Goal: Find specific page/section: Find specific page/section

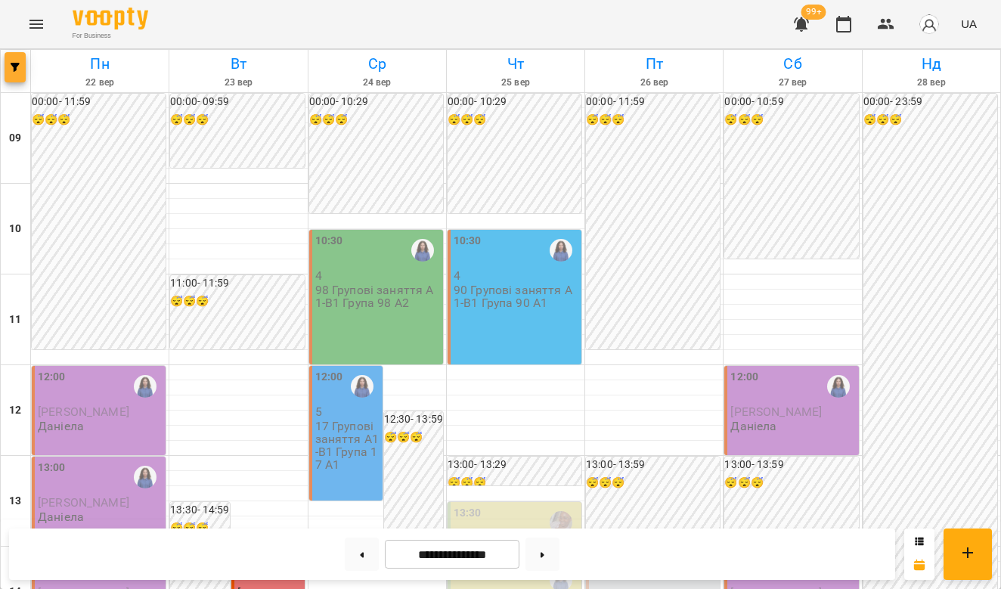
click at [17, 60] on button "button" at bounding box center [15, 67] width 21 height 30
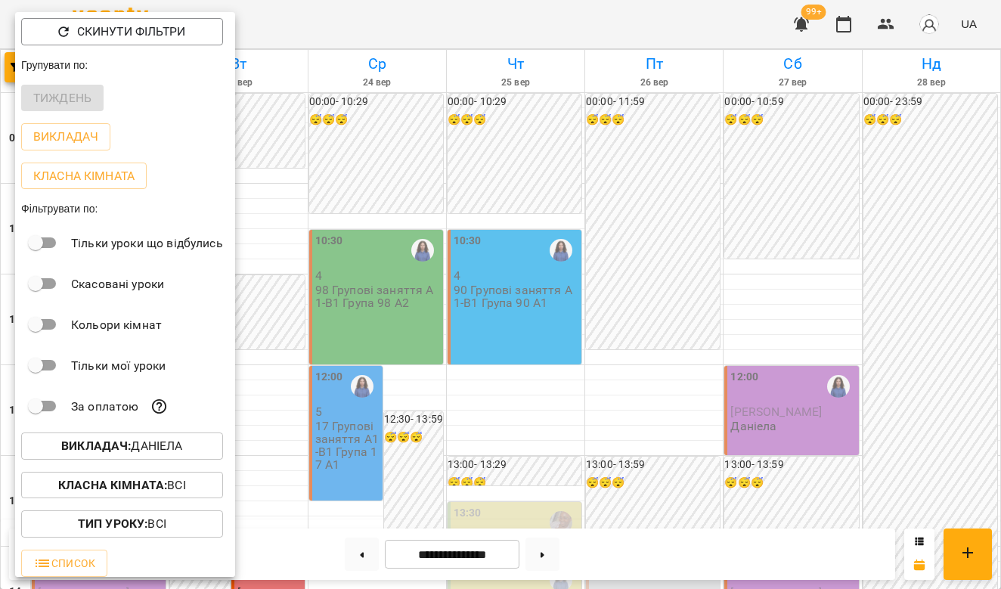
click at [123, 453] on b "Викладач :" at bounding box center [96, 446] width 70 height 14
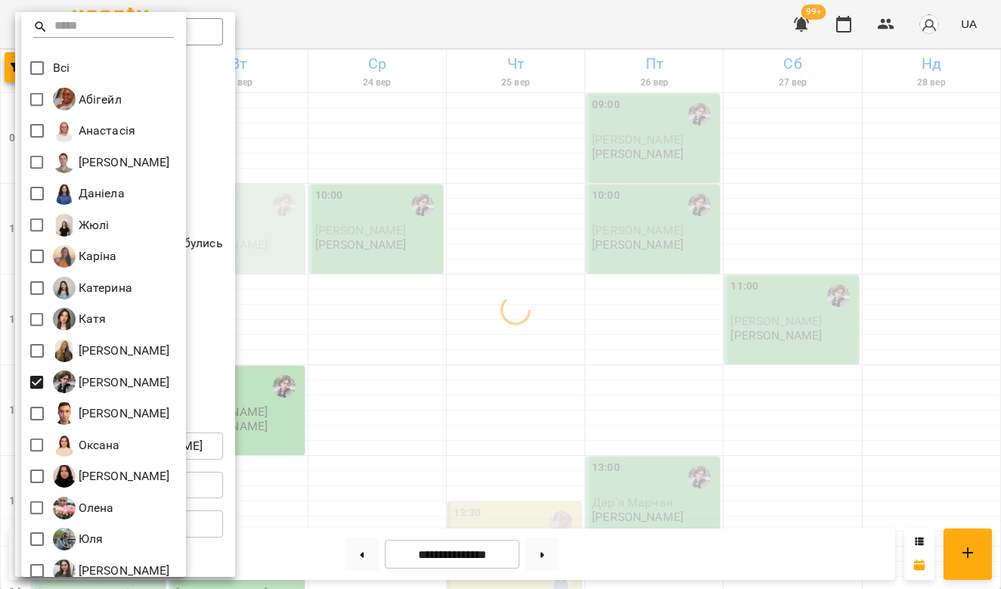
click at [346, 421] on div at bounding box center [500, 294] width 1001 height 589
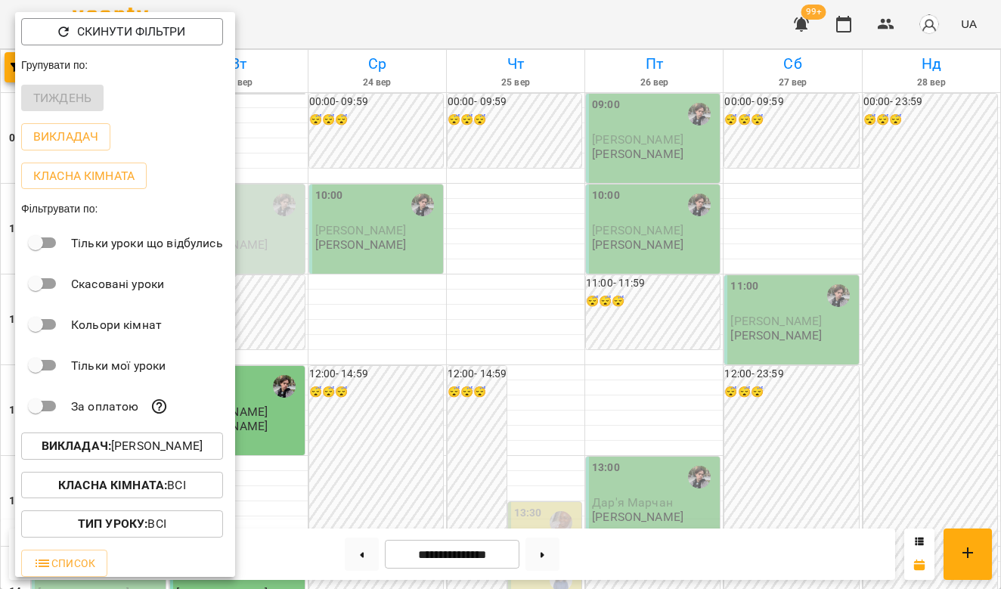
click at [417, 323] on div at bounding box center [500, 294] width 1001 height 589
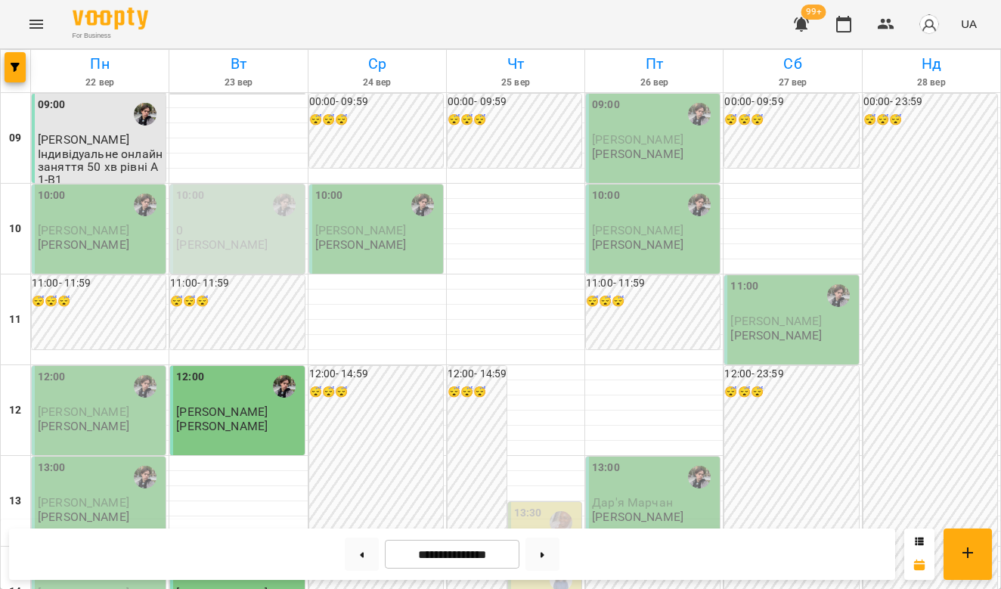
scroll to position [159, 0]
click at [264, 456] on div at bounding box center [238, 463] width 138 height 15
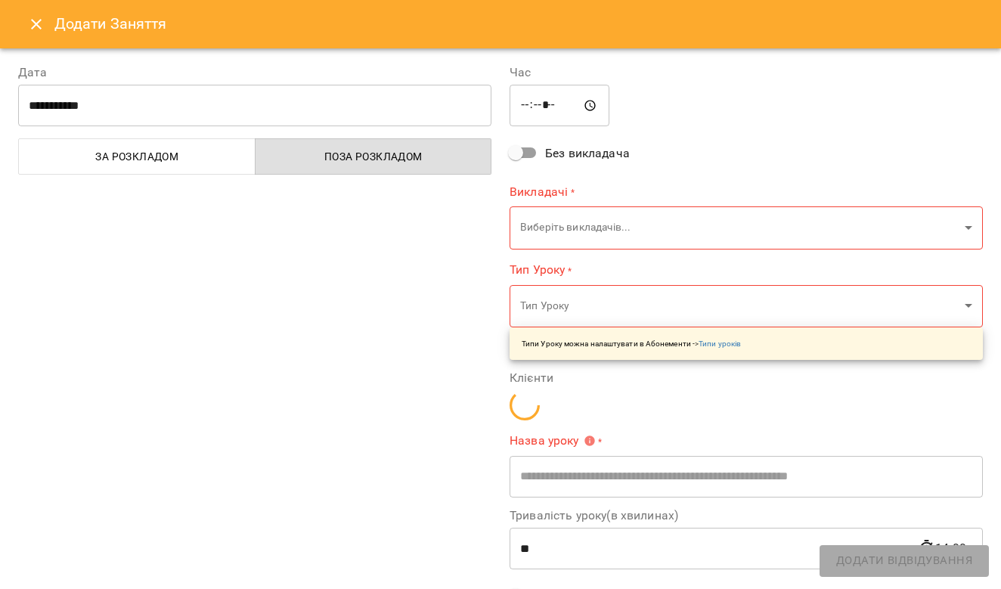
type input "**********"
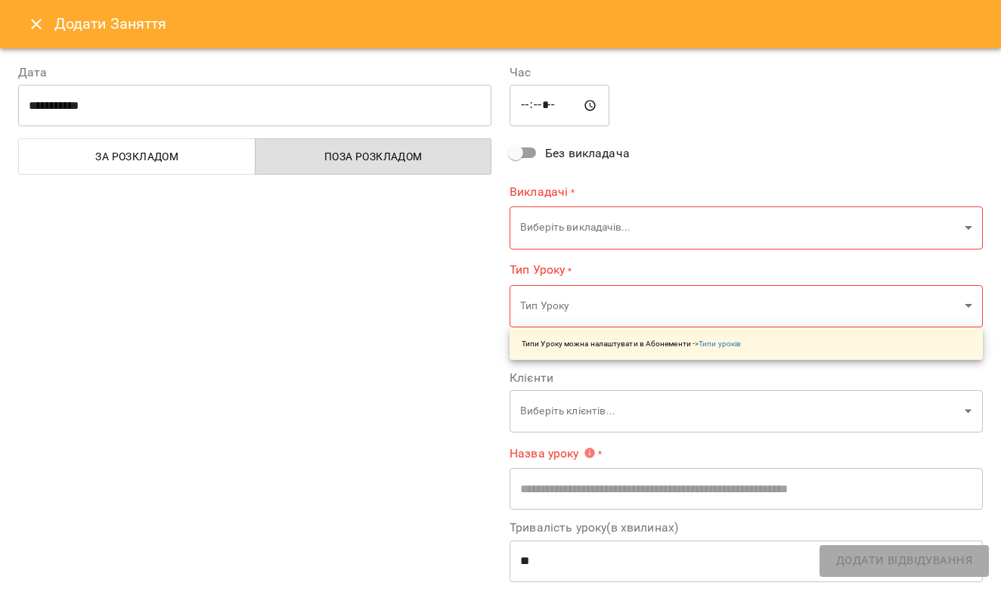
click at [34, 20] on icon "Close" at bounding box center [36, 24] width 18 height 18
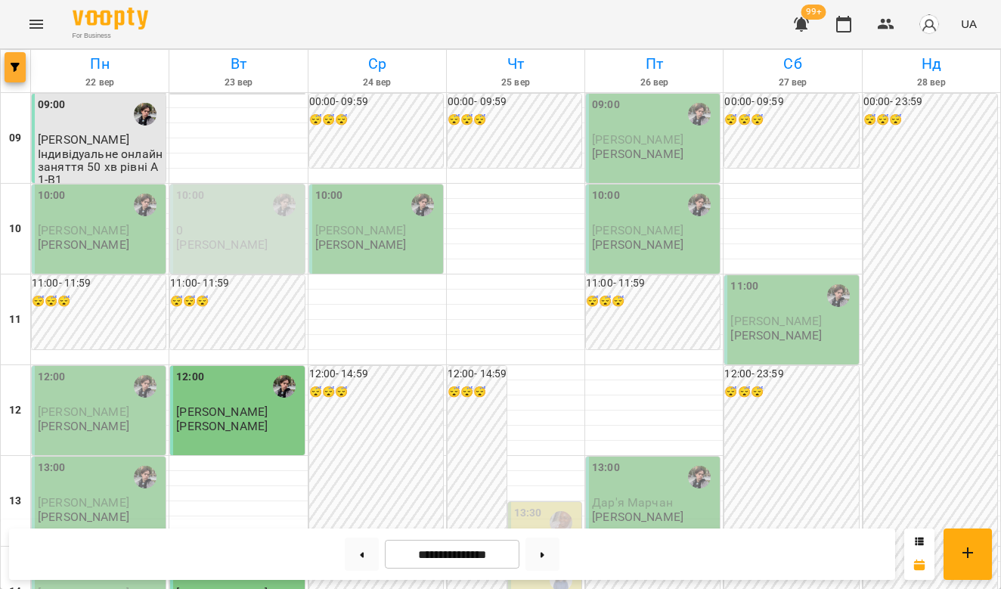
click at [20, 70] on span "button" at bounding box center [15, 67] width 21 height 9
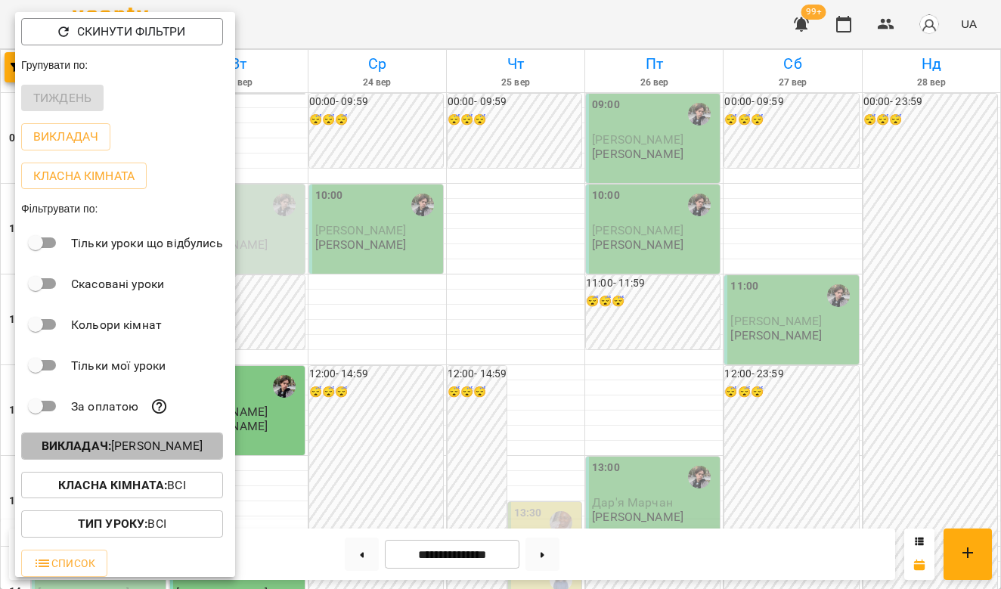
click at [146, 440] on p "Викладач : [PERSON_NAME]" at bounding box center [122, 446] width 161 height 18
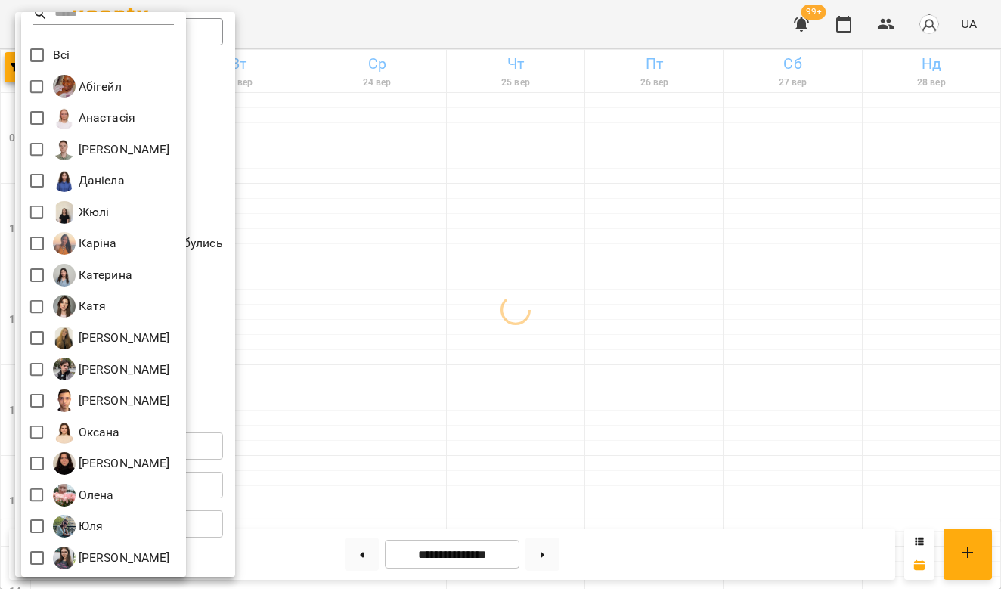
scroll to position [13, 0]
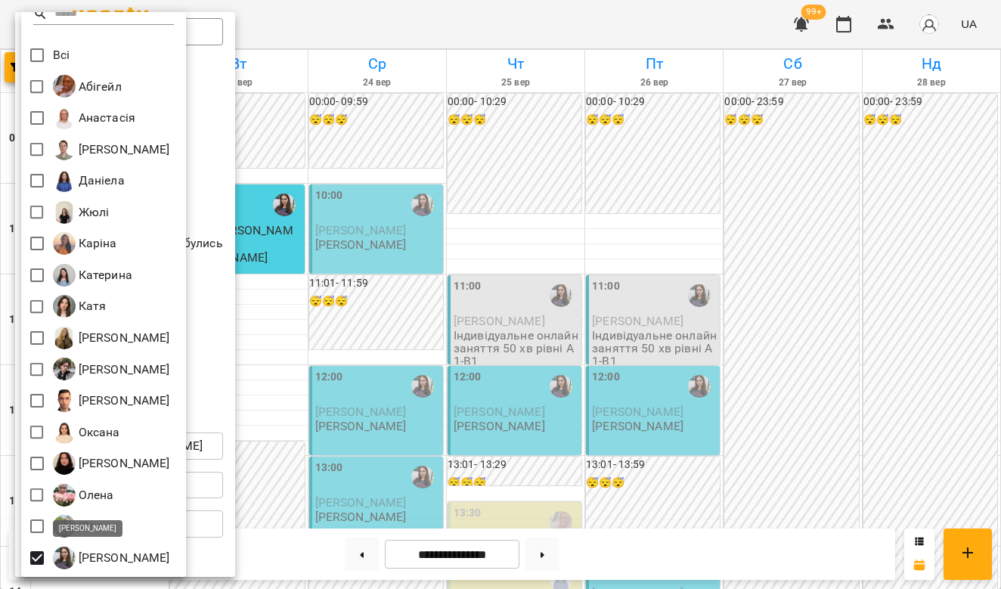
click at [86, 557] on p "[PERSON_NAME]" at bounding box center [123, 558] width 95 height 18
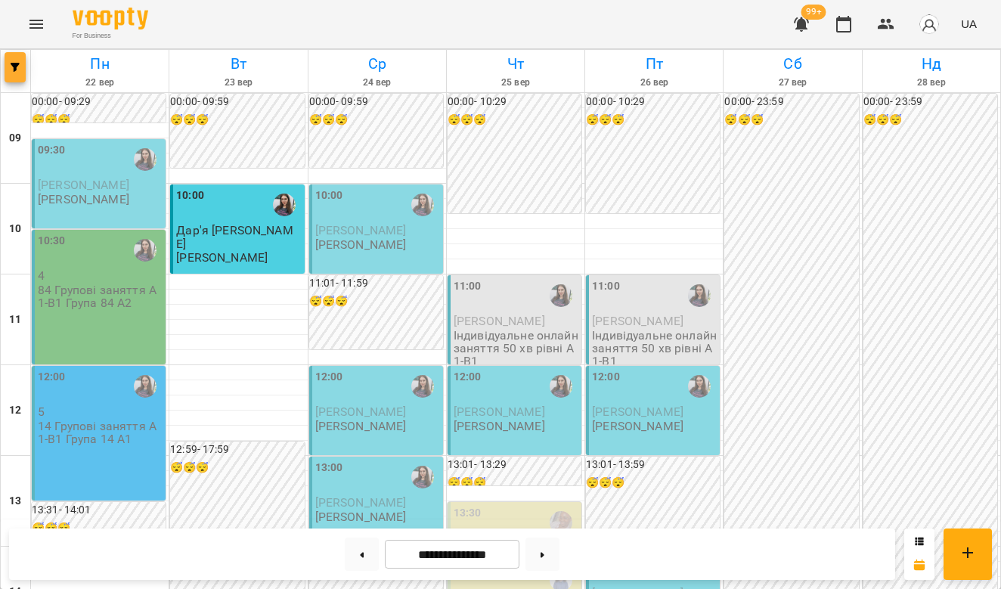
click at [18, 73] on button "button" at bounding box center [15, 67] width 21 height 30
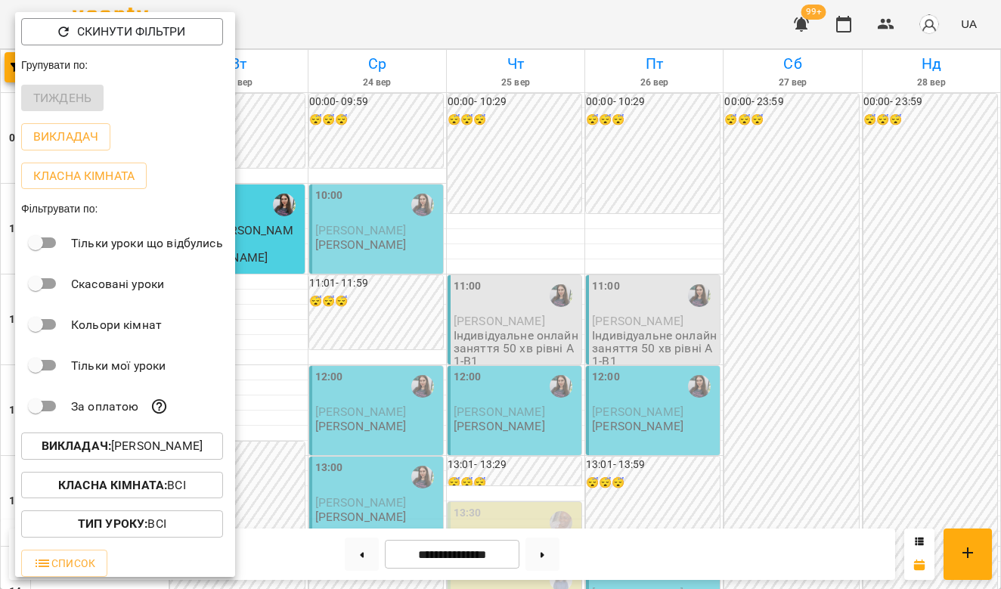
click at [111, 445] on b "Викладач :" at bounding box center [77, 446] width 70 height 14
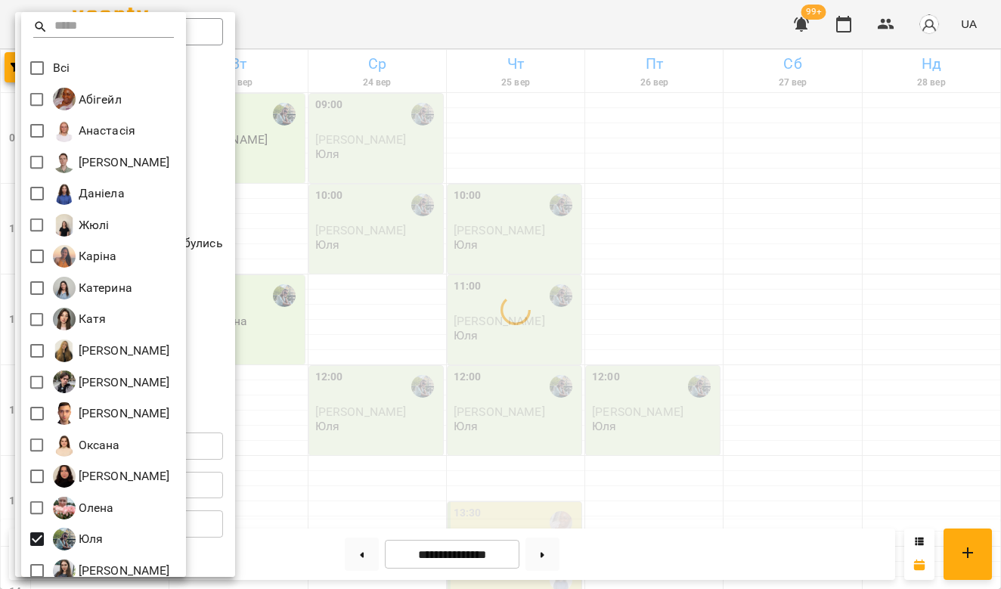
click at [88, 540] on p "Юля" at bounding box center [90, 539] width 28 height 18
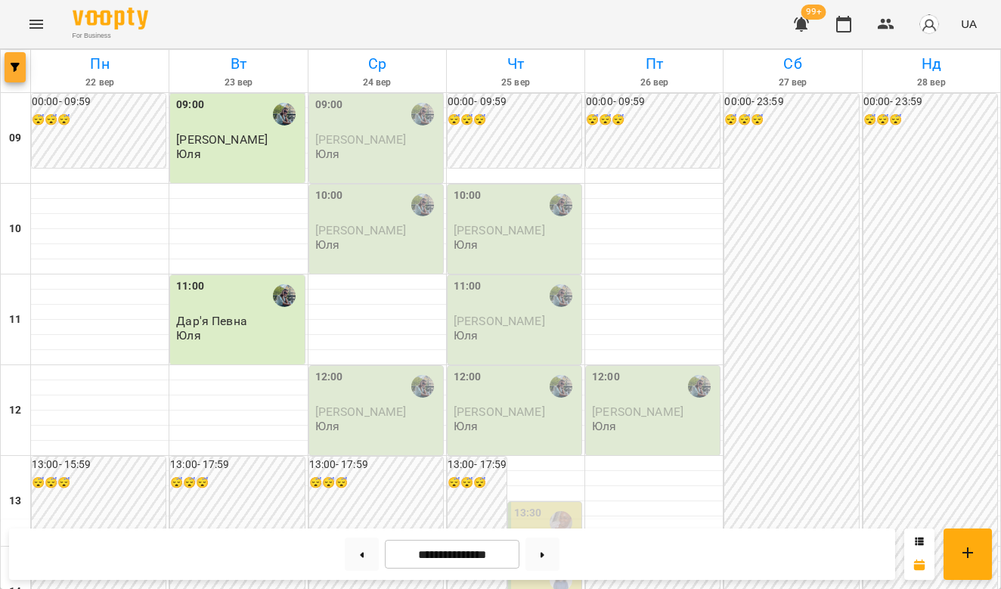
click at [14, 67] on icon "button" at bounding box center [15, 67] width 9 height 9
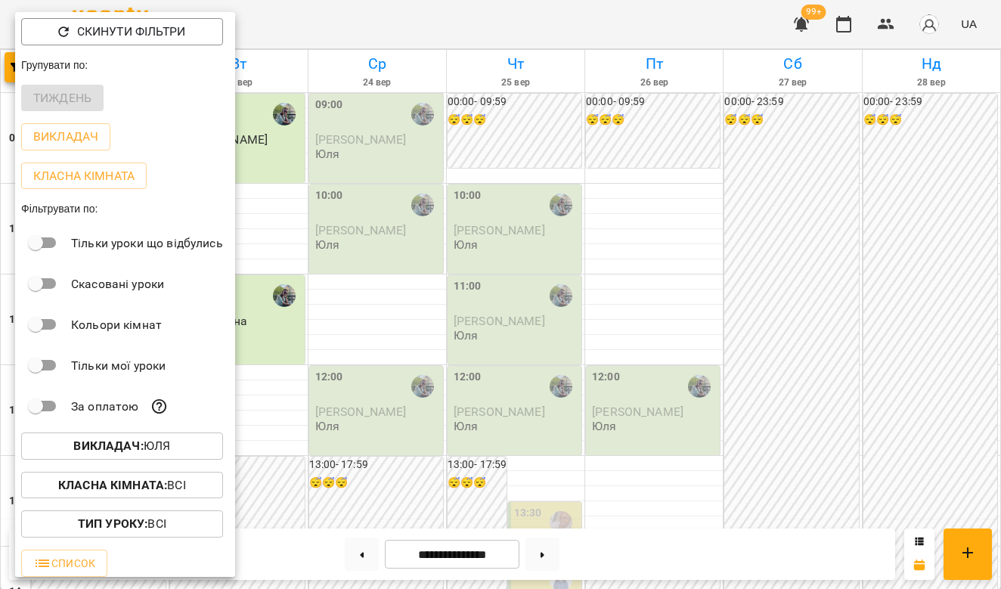
click at [456, 293] on div at bounding box center [500, 294] width 1001 height 589
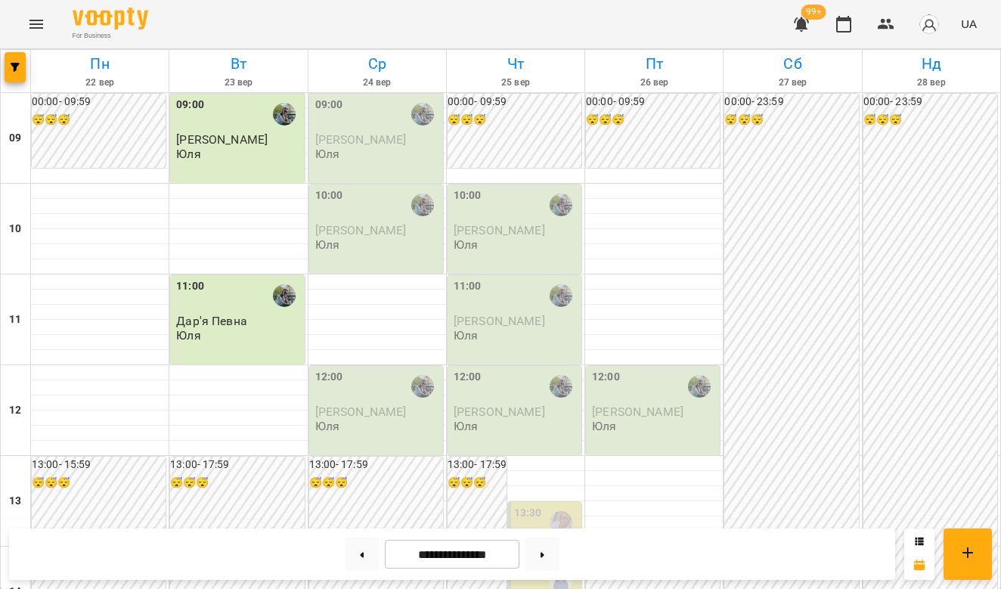
scroll to position [168, 0]
click at [17, 64] on icon "button" at bounding box center [15, 67] width 9 height 9
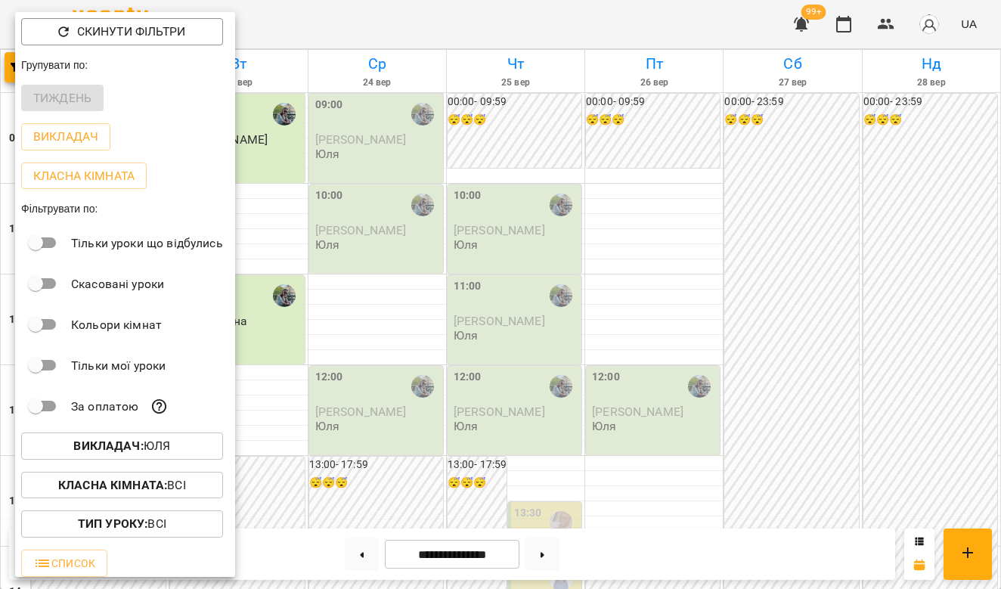
click at [413, 129] on div at bounding box center [500, 294] width 1001 height 589
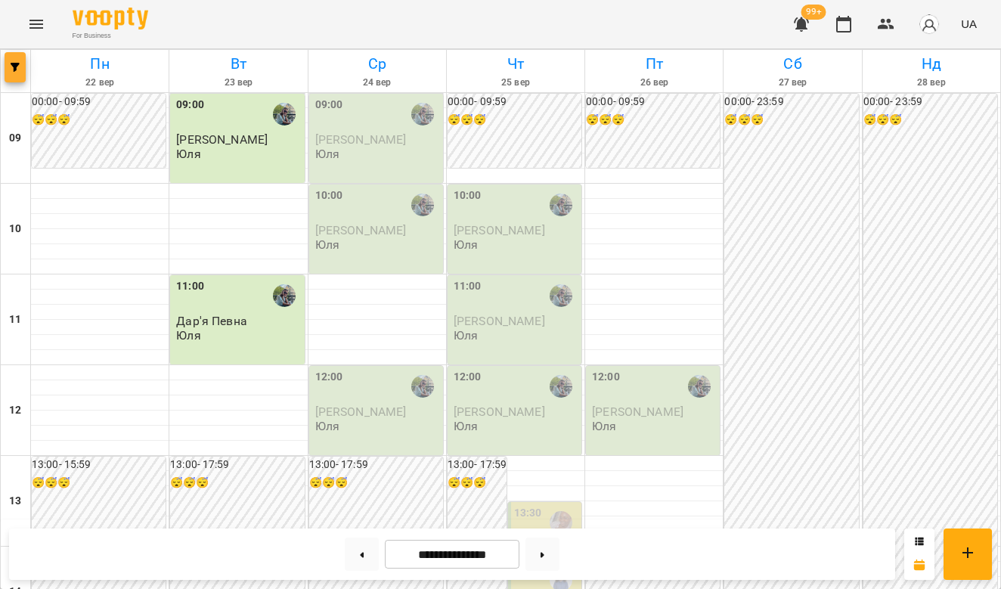
click at [14, 67] on icon "button" at bounding box center [15, 67] width 9 height 9
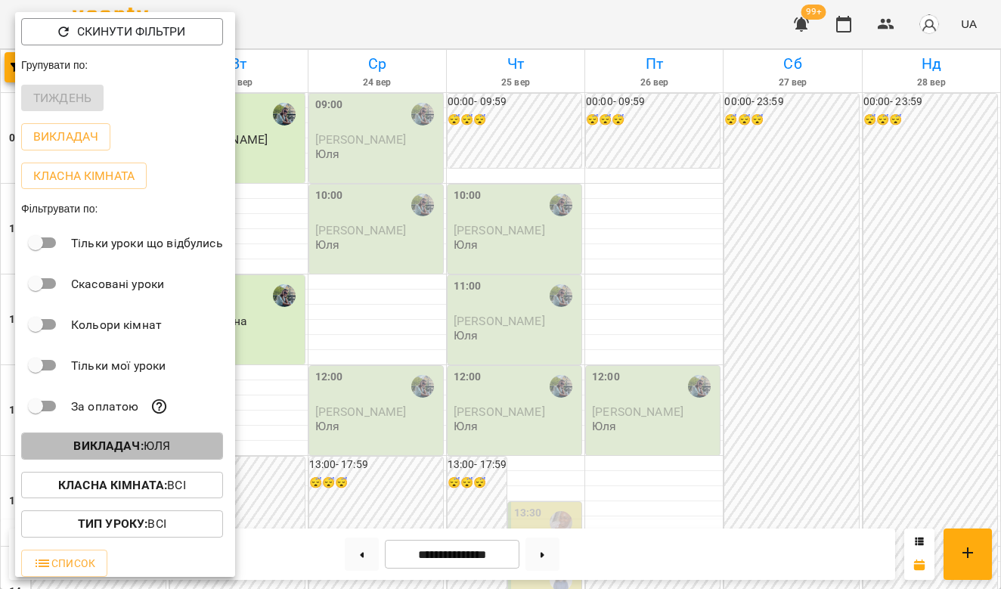
click at [122, 451] on b "Викладач :" at bounding box center [108, 446] width 70 height 14
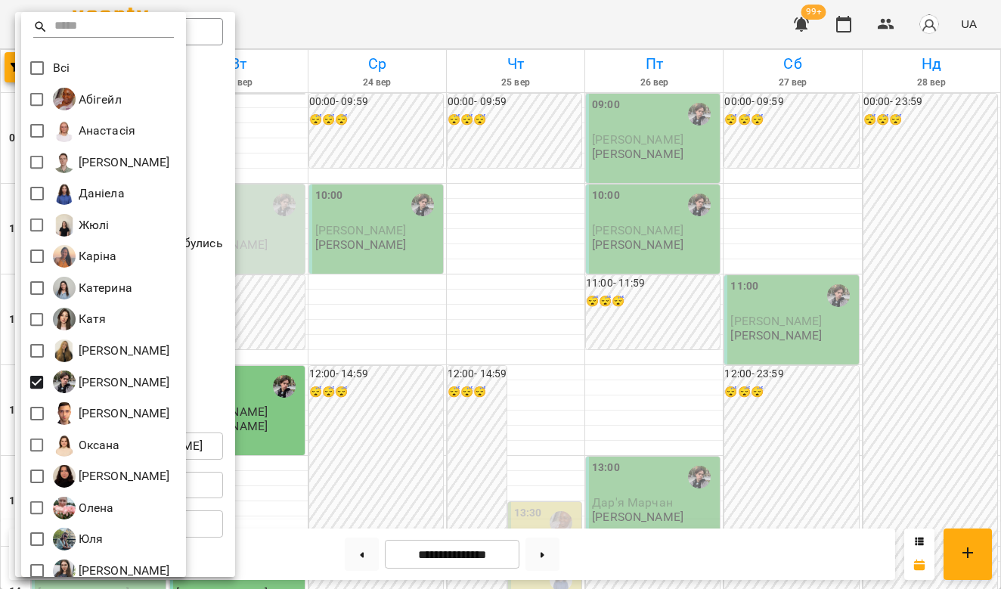
click at [225, 408] on div at bounding box center [500, 294] width 1001 height 589
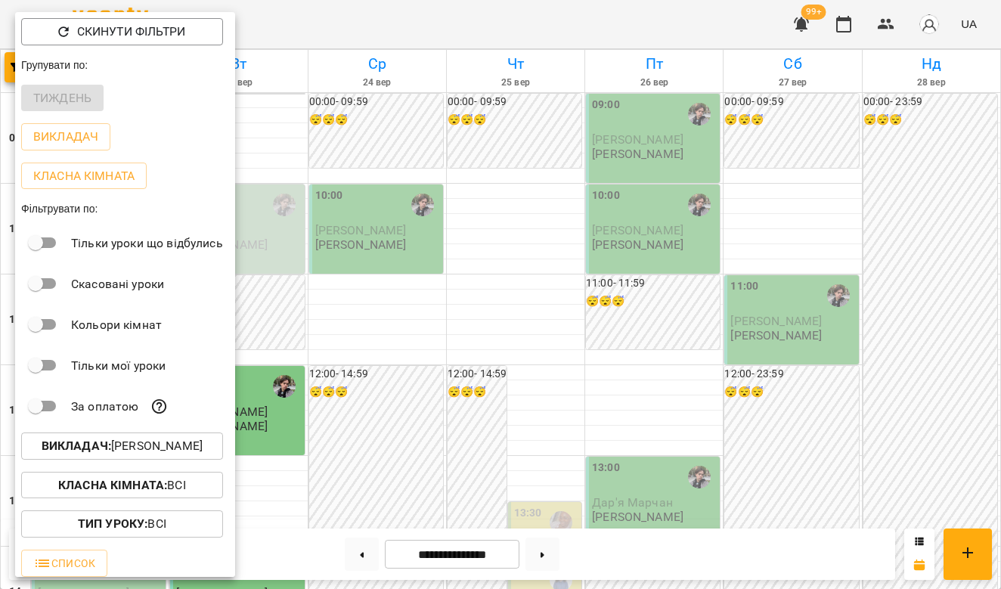
click at [385, 373] on div at bounding box center [500, 294] width 1001 height 589
